Goal: Task Accomplishment & Management: Use online tool/utility

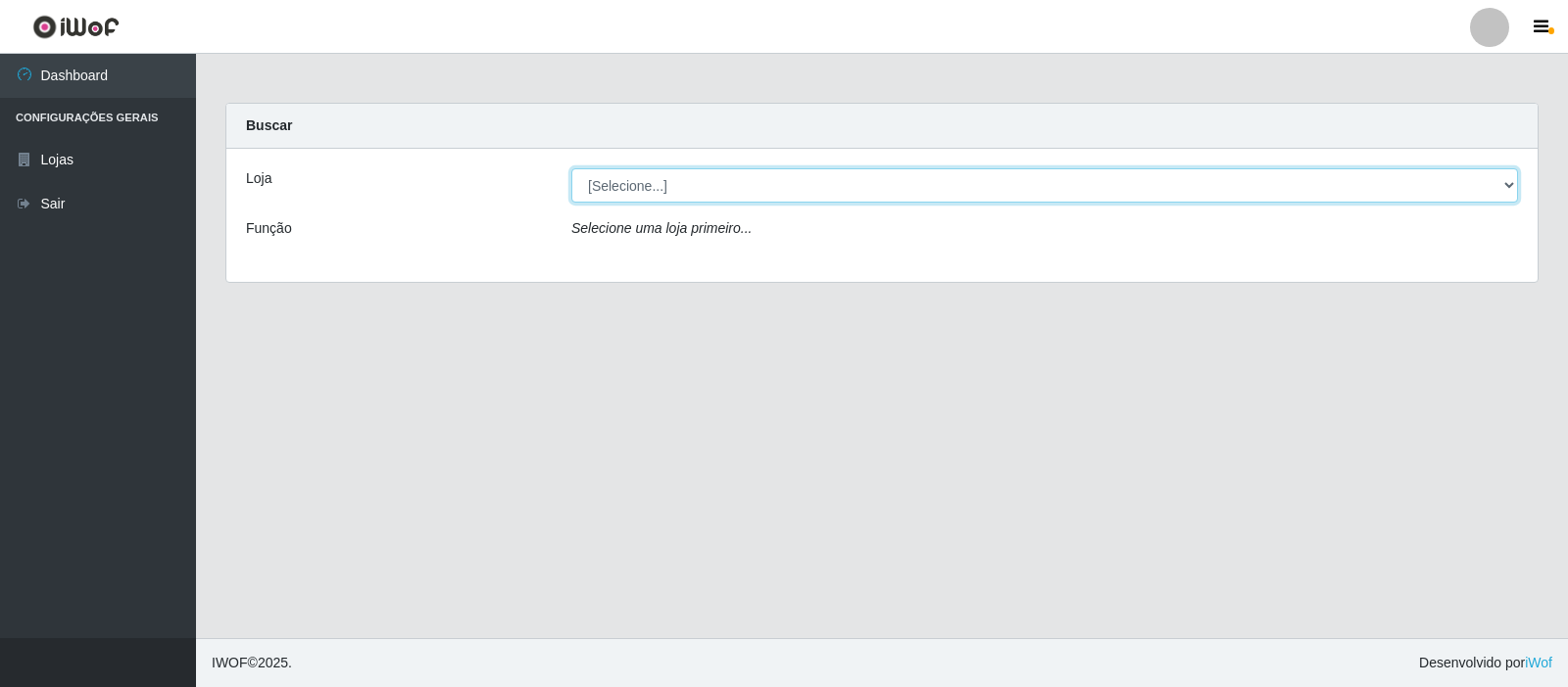
click at [1507, 184] on select "[Selecione...] Rede Compras Supermercados - LOJA 3" at bounding box center [1045, 185] width 947 height 35
select select "162"
click at [572, 168] on select "[Selecione...] Rede Compras Supermercados - LOJA 3" at bounding box center [1045, 185] width 947 height 35
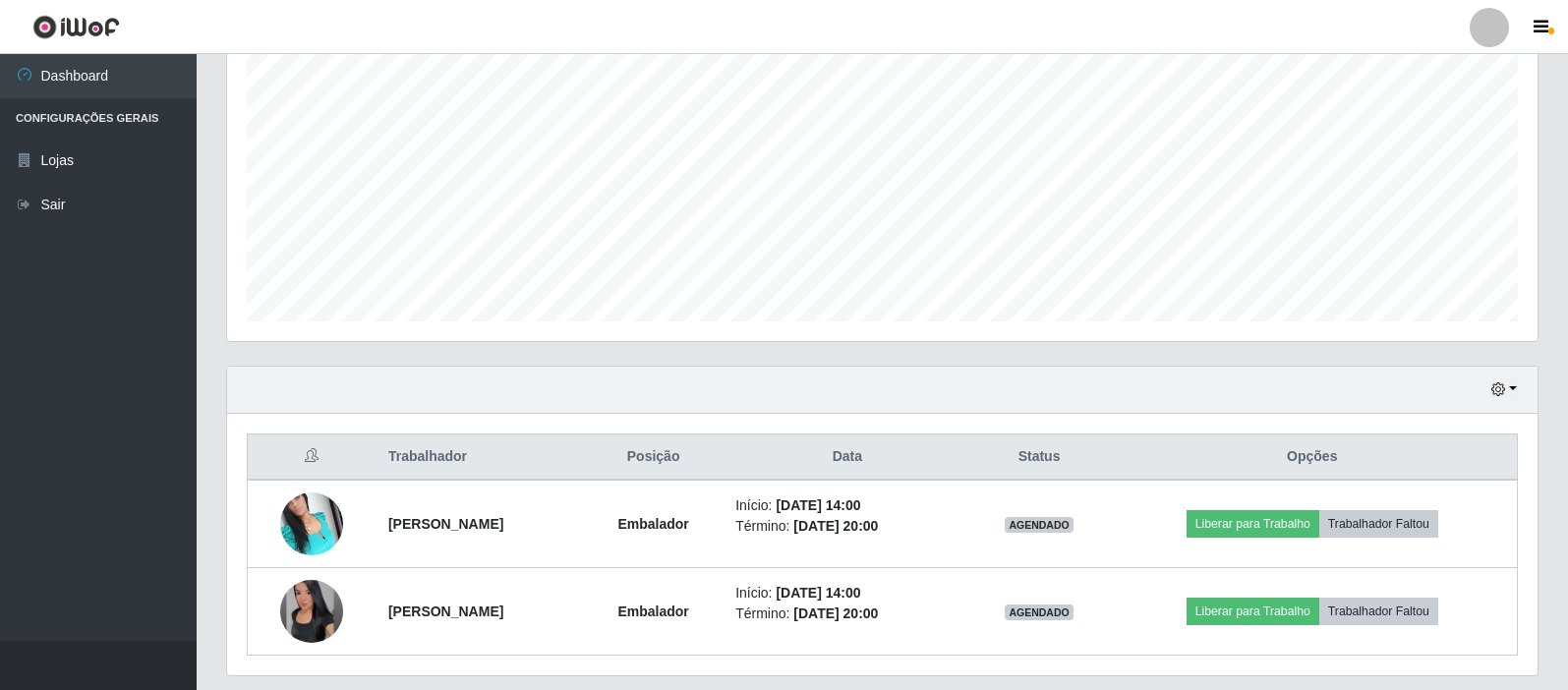
scroll to position [440, 0]
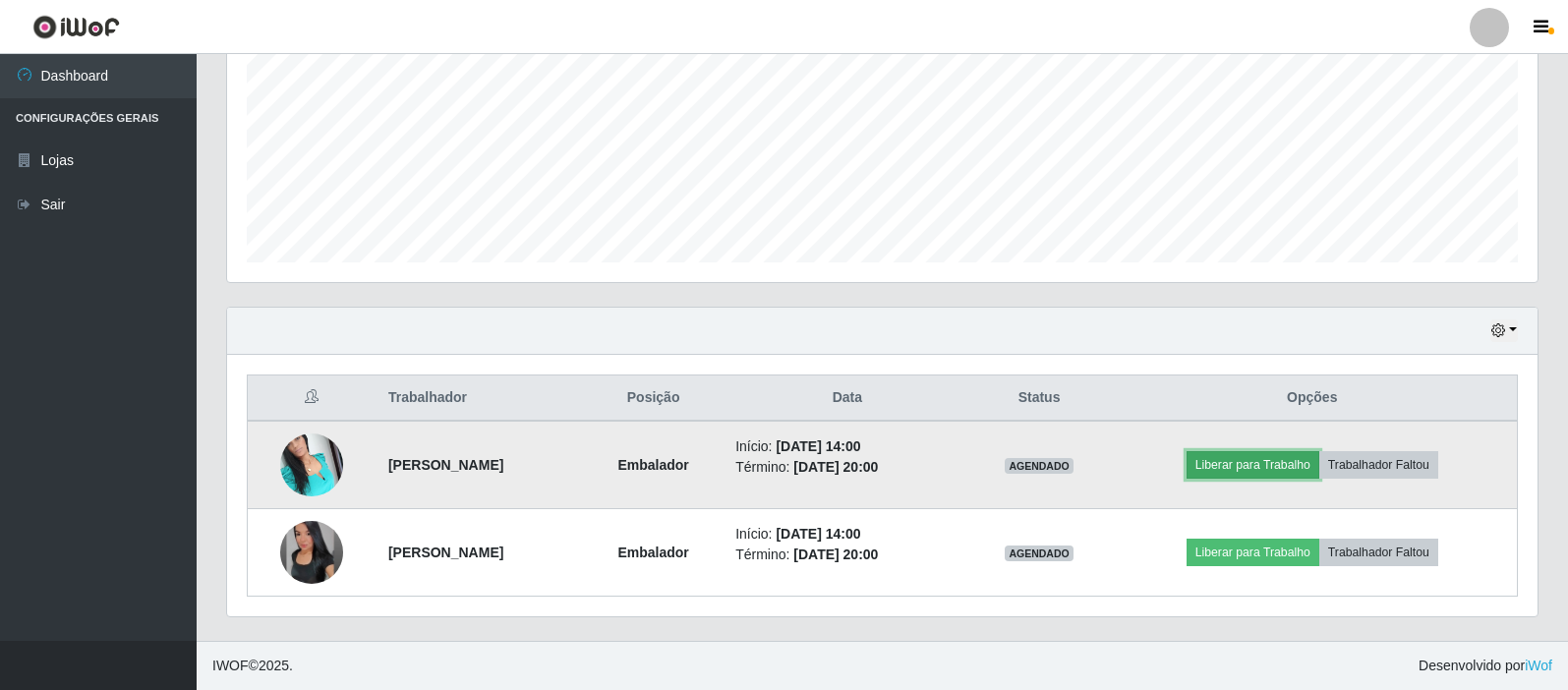
click at [1276, 473] on button "Liberar para Trabalho" at bounding box center [1253, 465] width 133 height 28
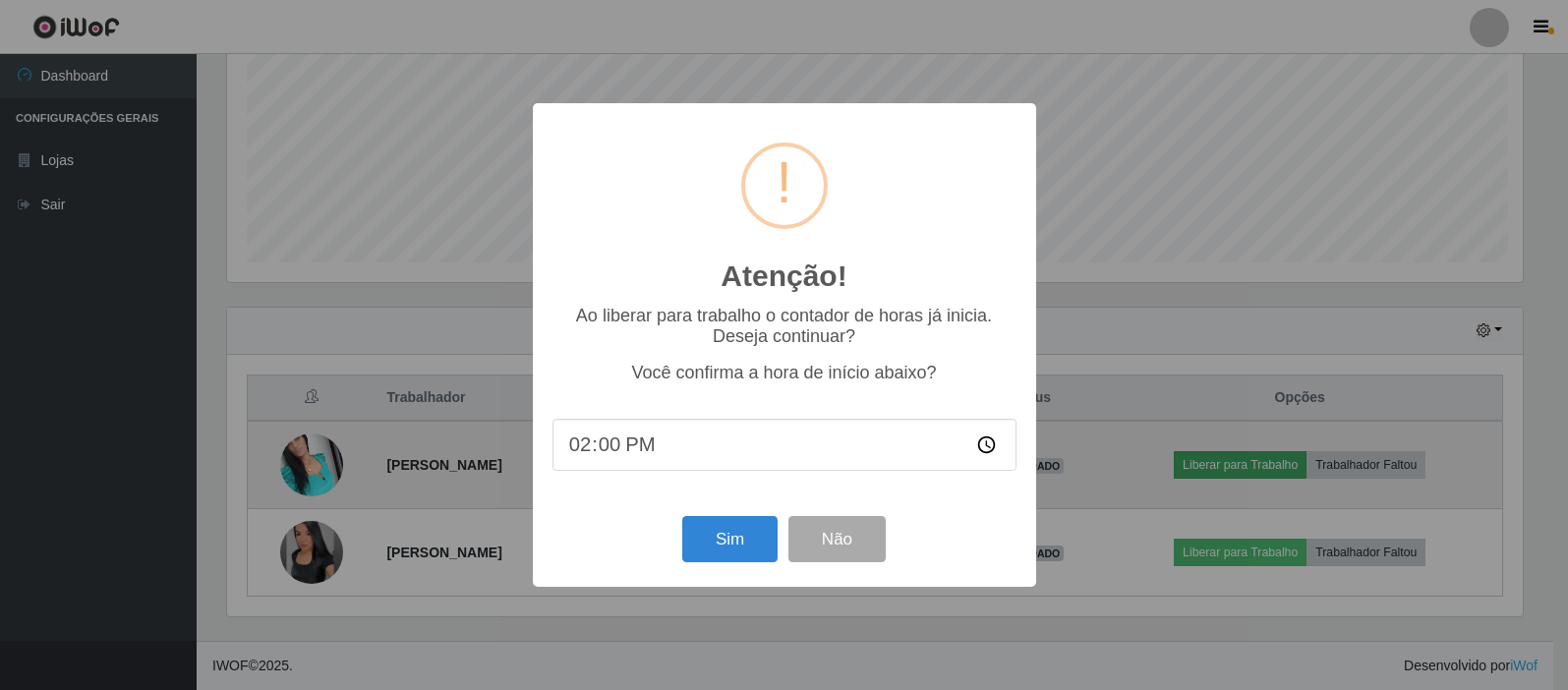
scroll to position [409, 1301]
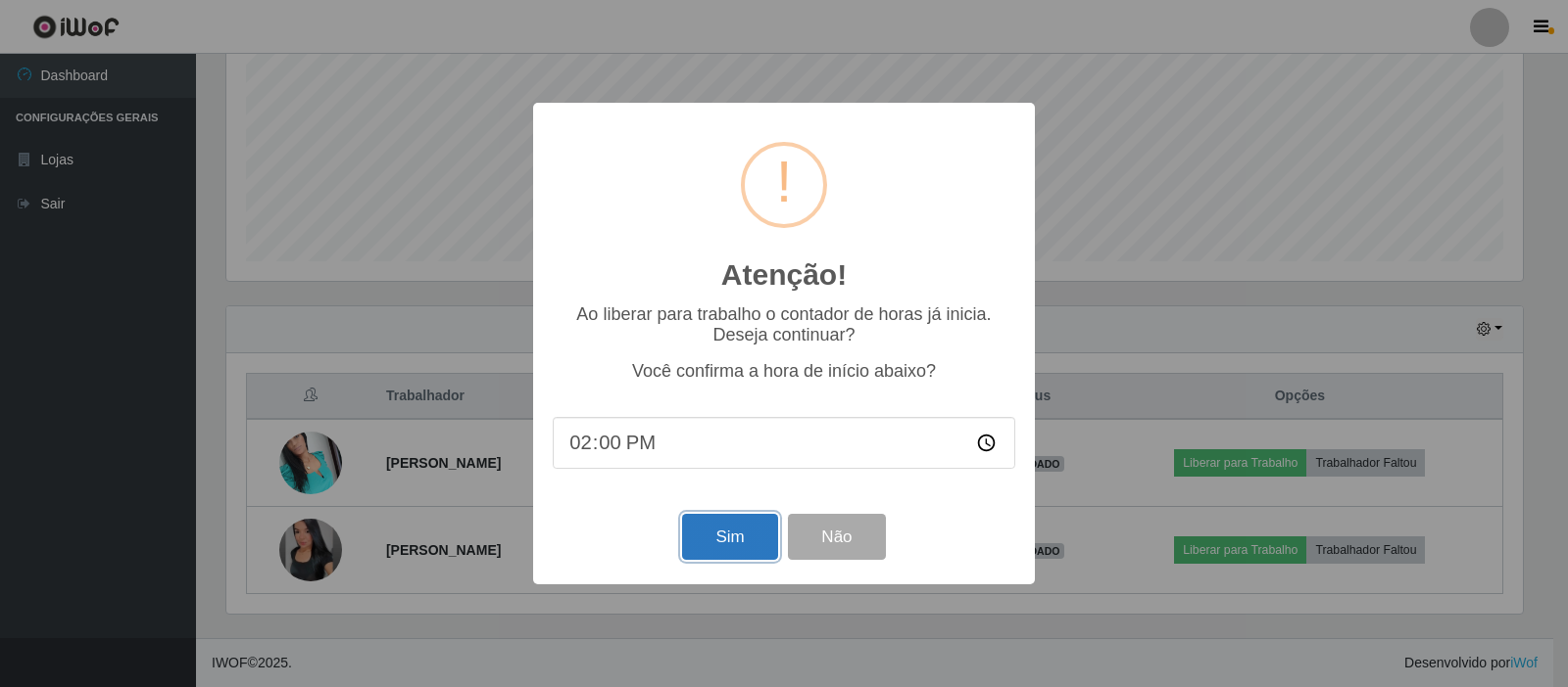
click at [714, 545] on button "Sim" at bounding box center [729, 537] width 95 height 46
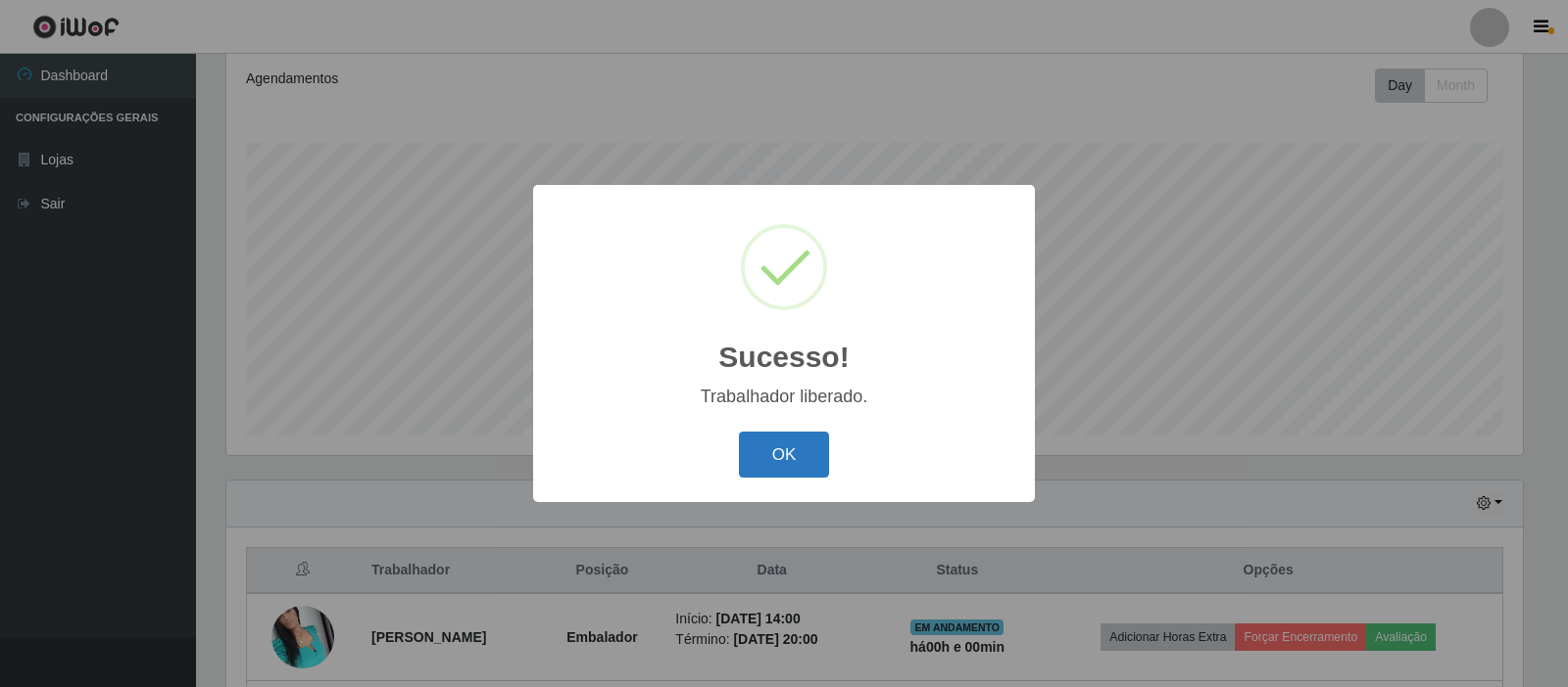
click at [777, 463] on button "OK" at bounding box center [784, 454] width 91 height 46
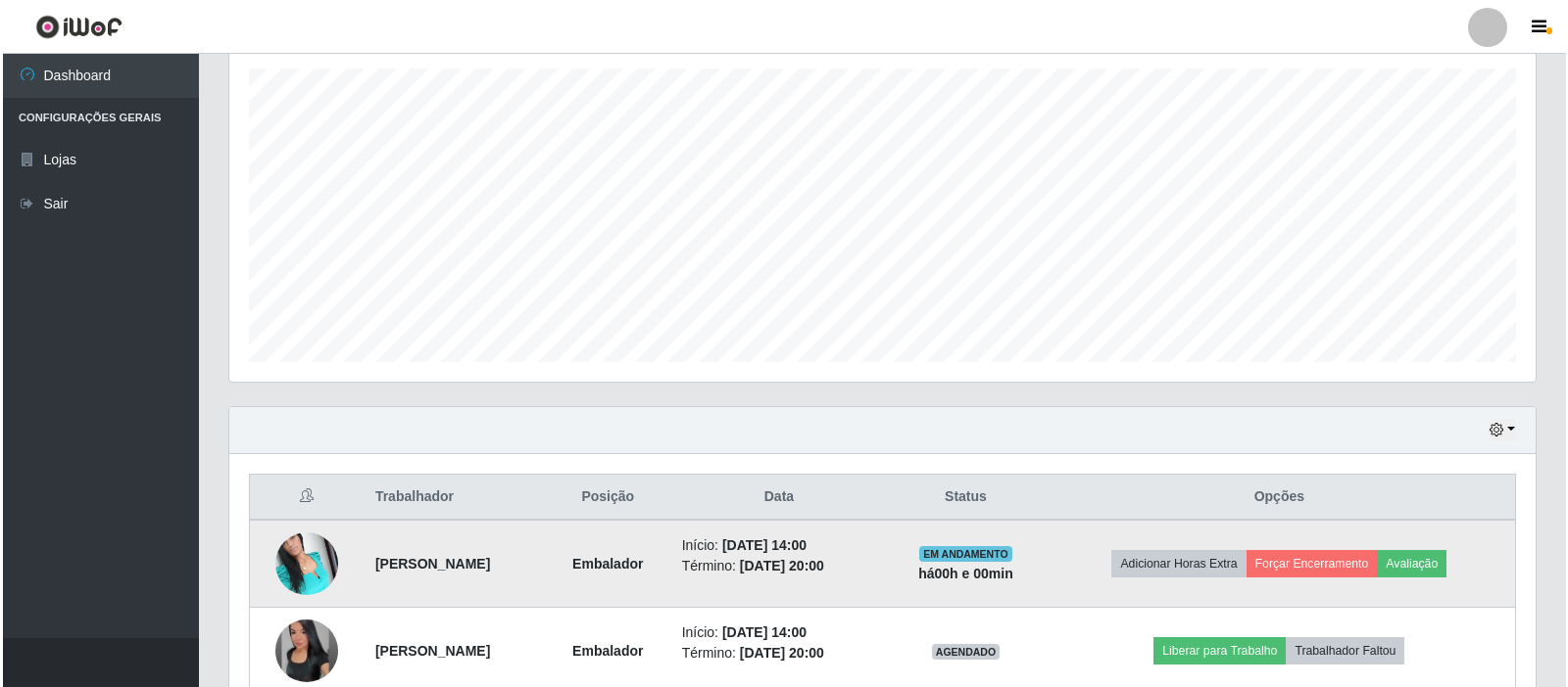
scroll to position [439, 0]
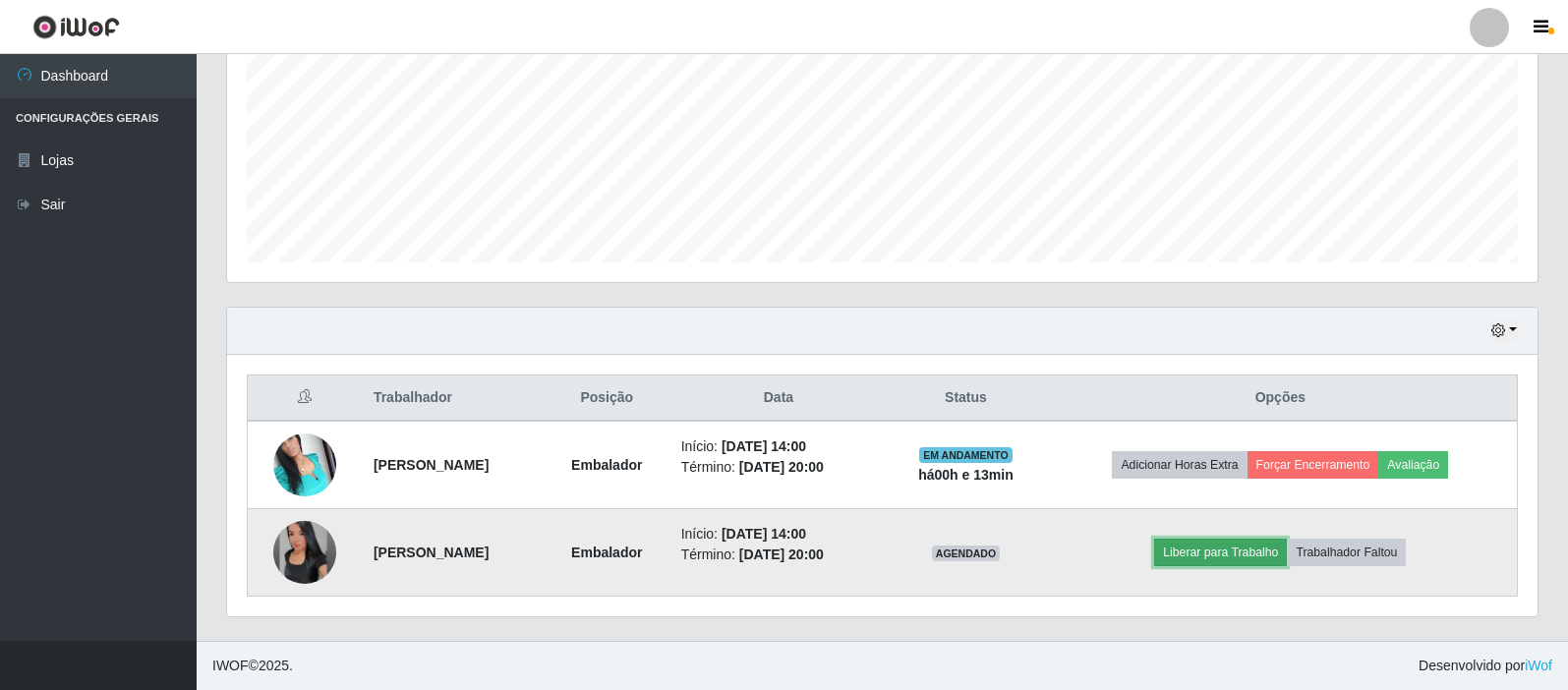
click at [1275, 559] on button "Liberar para Trabalho" at bounding box center [1220, 553] width 133 height 28
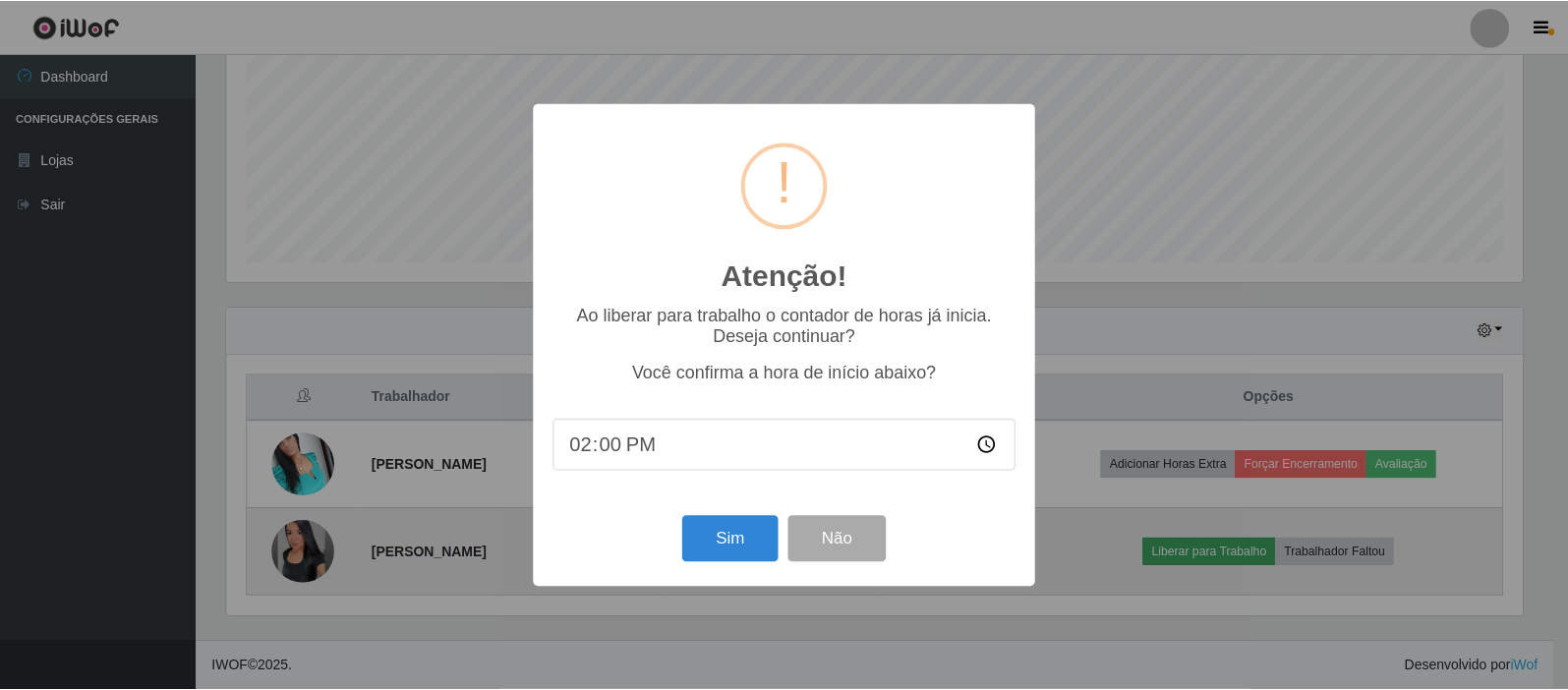
scroll to position [409, 1301]
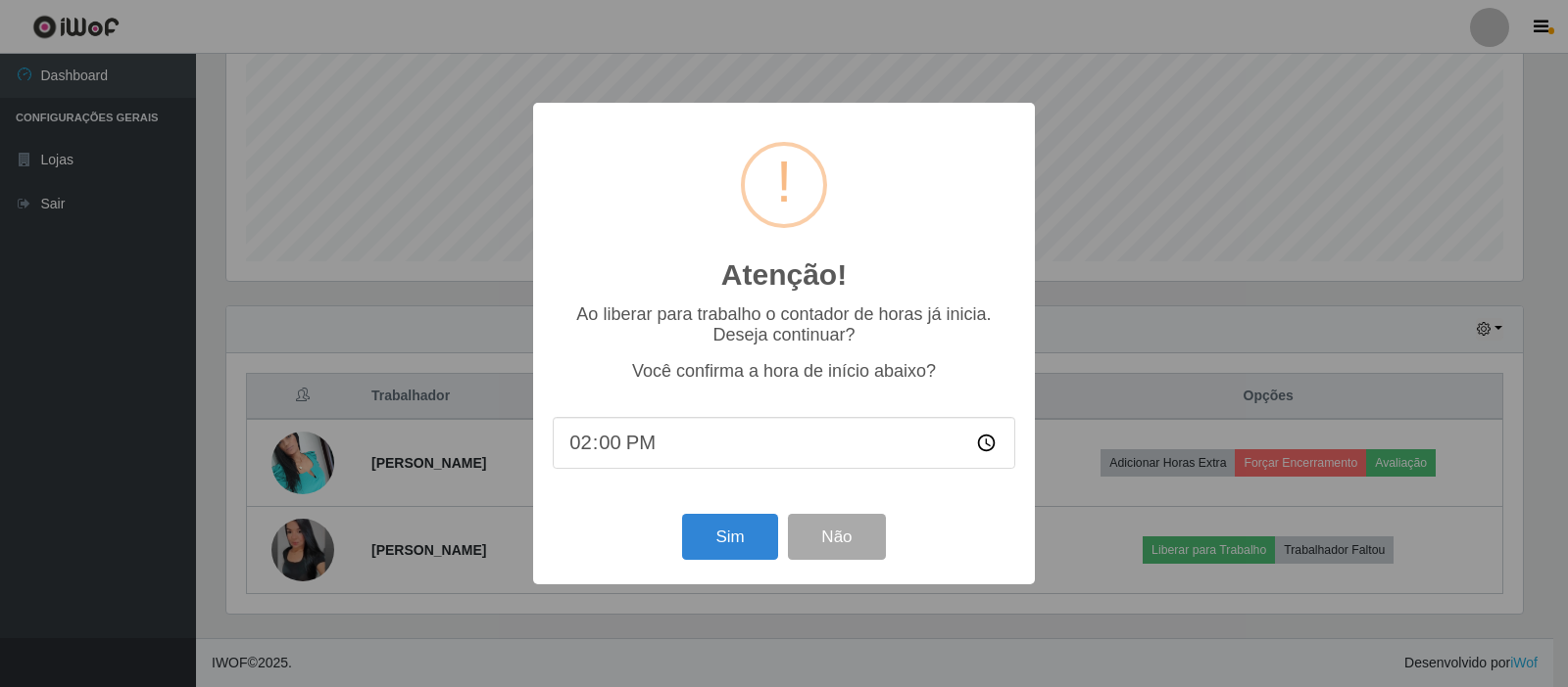
click at [606, 461] on input "14:00" at bounding box center [784, 442] width 463 height 51
click at [609, 451] on input "14:00" at bounding box center [784, 442] width 463 height 51
type input "14:12"
click at [729, 553] on button "Sim" at bounding box center [729, 537] width 95 height 46
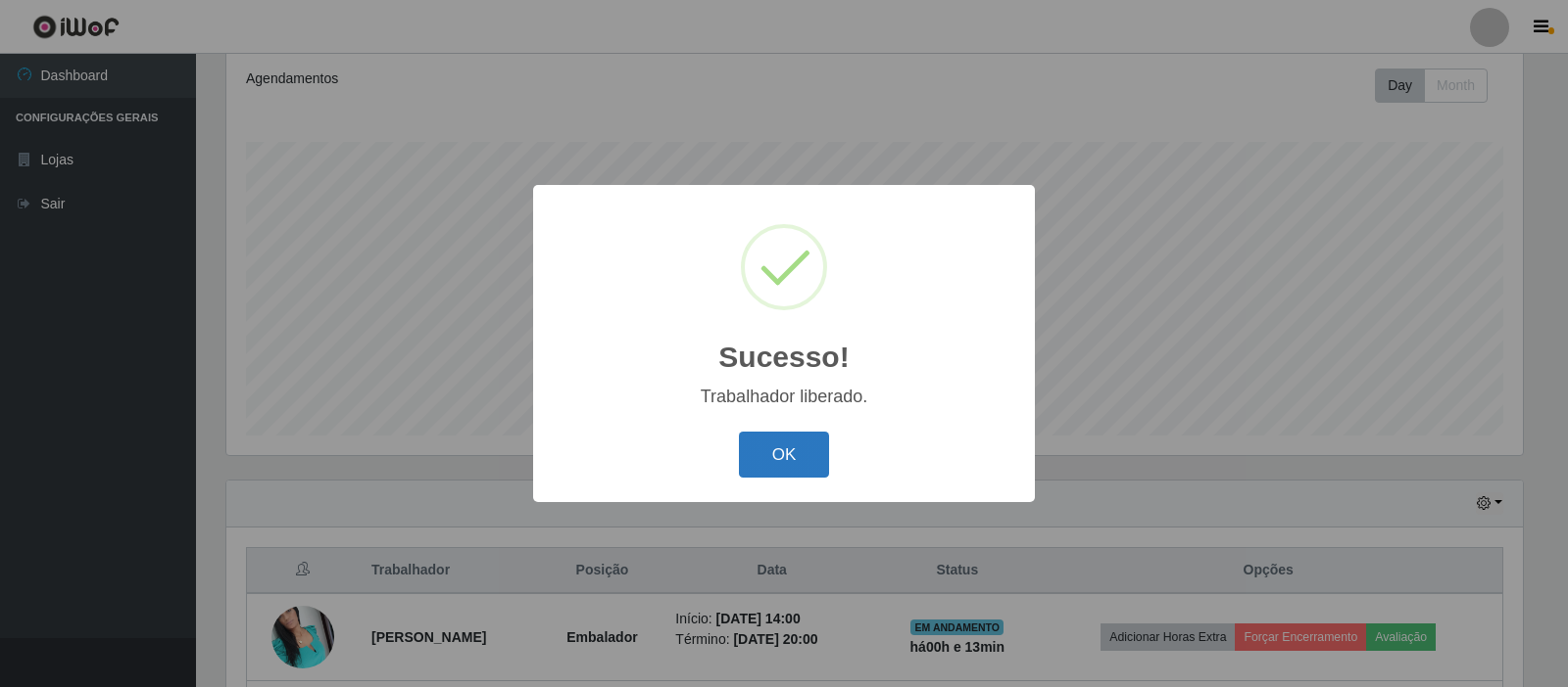
click at [759, 458] on button "OK" at bounding box center [784, 454] width 91 height 46
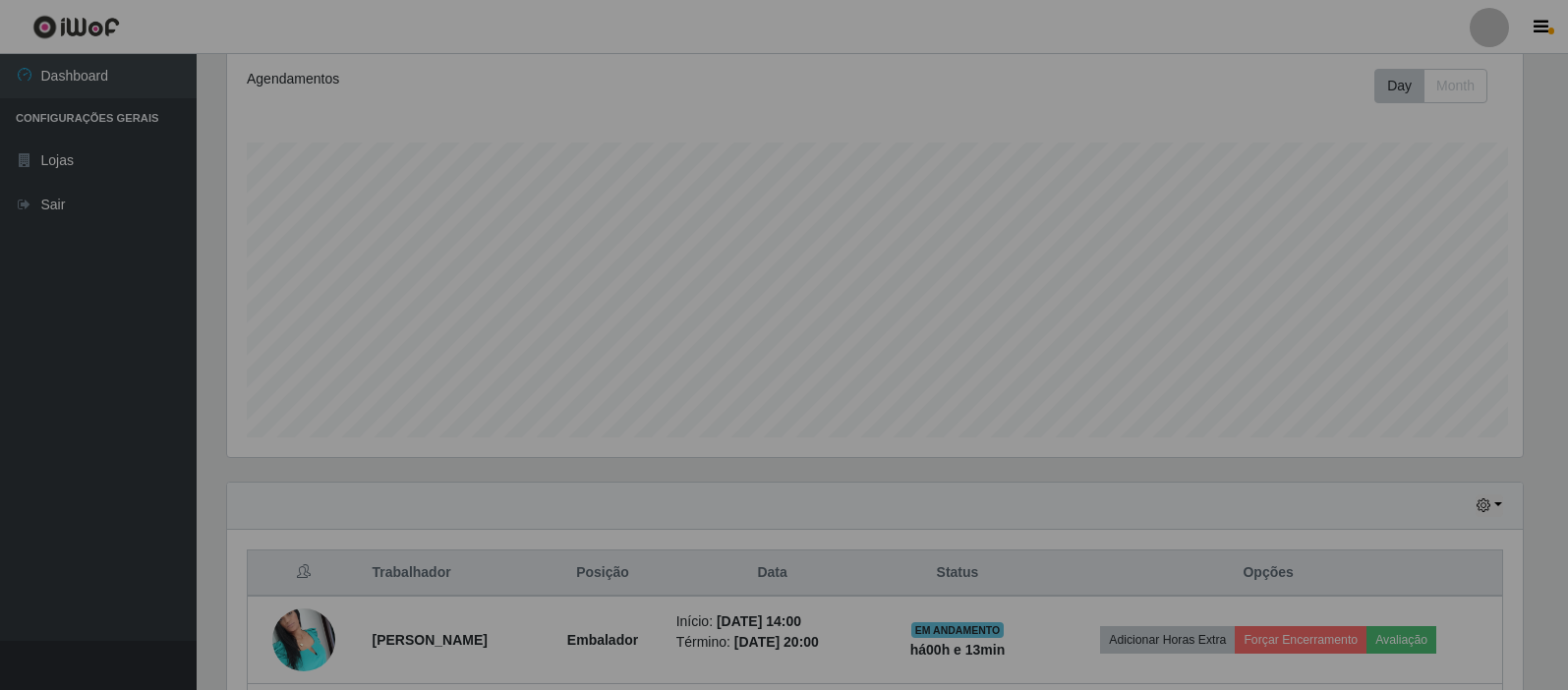
scroll to position [409, 1311]
